Goal: Task Accomplishment & Management: Manage account settings

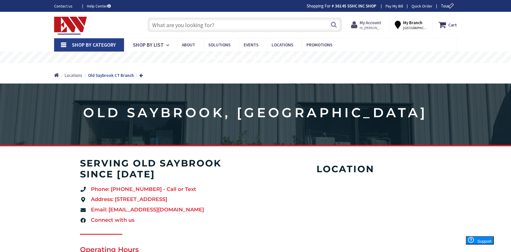
click at [366, 28] on span "Hi, Chris" at bounding box center [372, 28] width 24 height 5
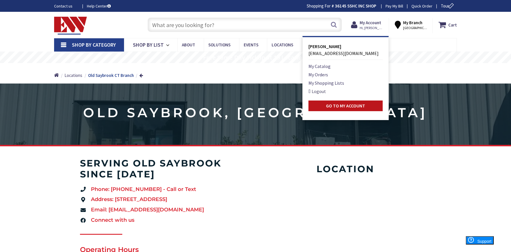
click at [322, 91] on link "Logout" at bounding box center [317, 91] width 18 height 7
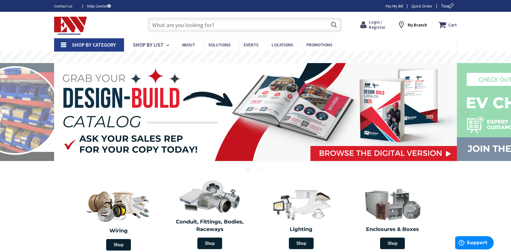
click at [376, 22] on span "Login / Register" at bounding box center [377, 24] width 17 height 11
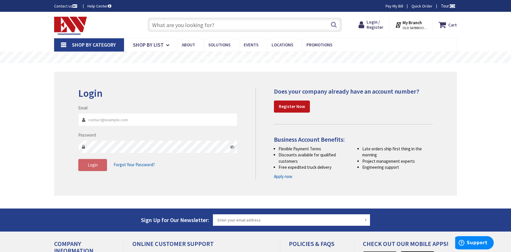
type input "shipping@sshcinc.com"
click at [231, 147] on icon at bounding box center [232, 146] width 5 height 5
